Goal: Information Seeking & Learning: Learn about a topic

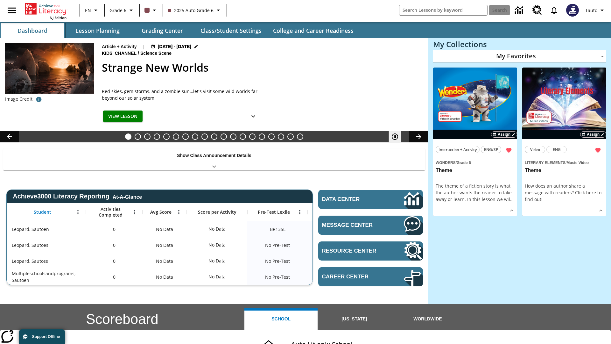
click at [97, 31] on button "Lesson Planning" at bounding box center [98, 30] width 64 height 15
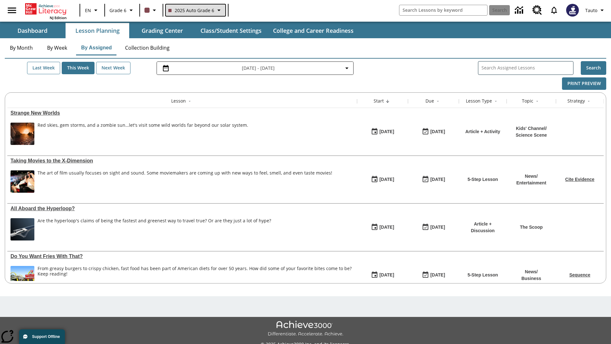
click at [195, 10] on span "2025 Auto Grade 6" at bounding box center [191, 10] width 46 height 7
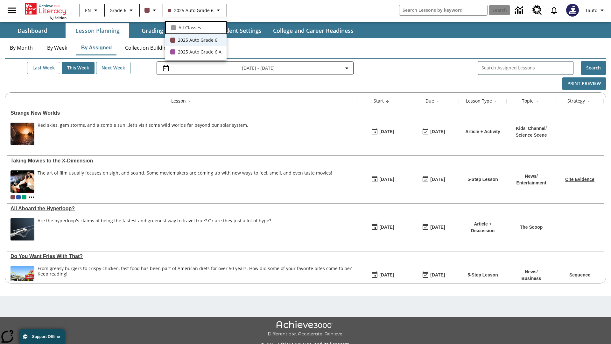
click at [196, 27] on span "All Classes" at bounding box center [190, 27] width 23 height 7
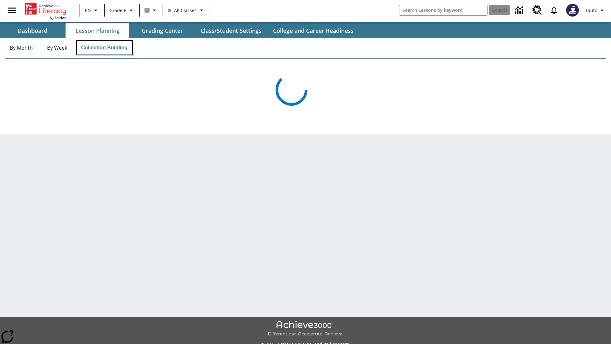
click at [105, 48] on button "Collection Building" at bounding box center [104, 47] width 57 height 15
